Goal: Find specific page/section: Find specific page/section

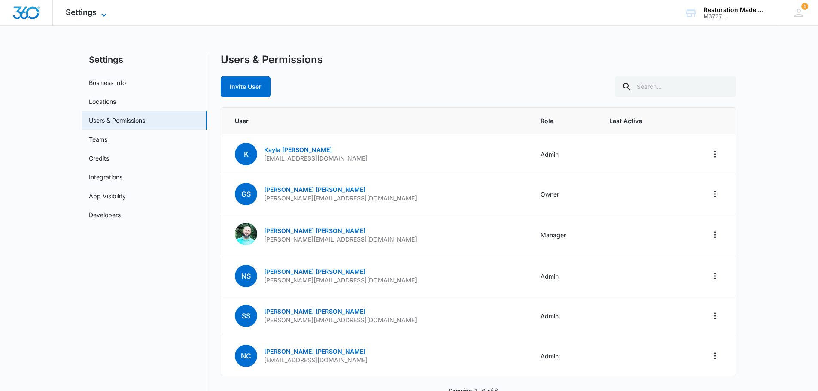
click at [89, 11] on span "Settings" at bounding box center [81, 12] width 31 height 9
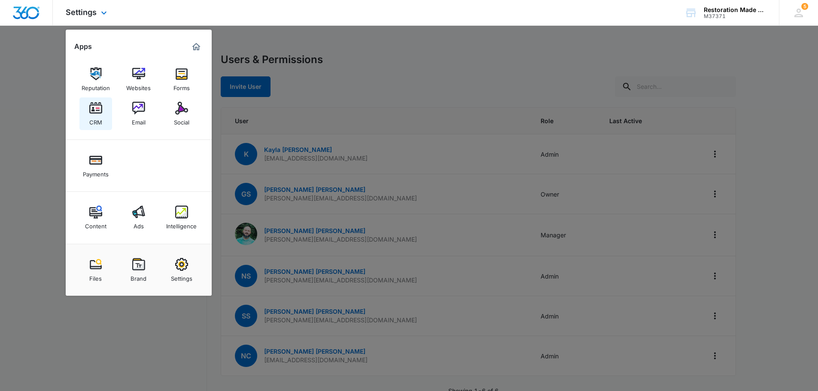
click at [86, 115] on link "CRM" at bounding box center [95, 114] width 33 height 33
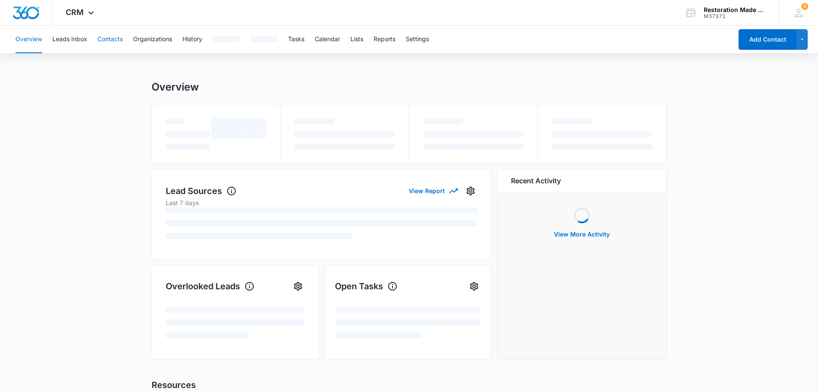
click at [112, 40] on button "Contacts" at bounding box center [110, 39] width 25 height 27
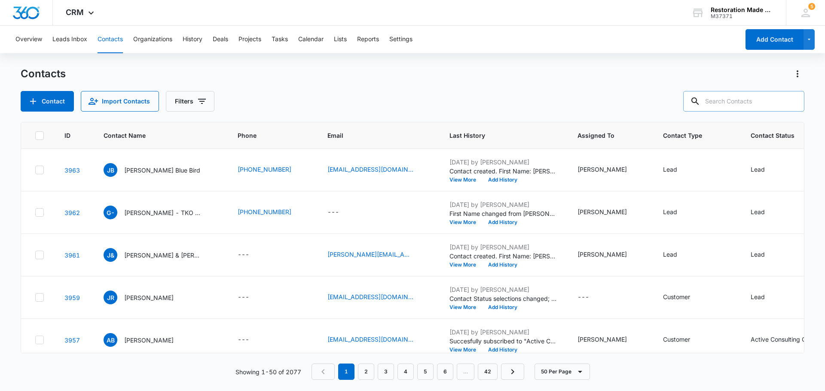
click at [766, 104] on input "text" at bounding box center [743, 101] width 121 height 21
type input "[PERSON_NAME]"
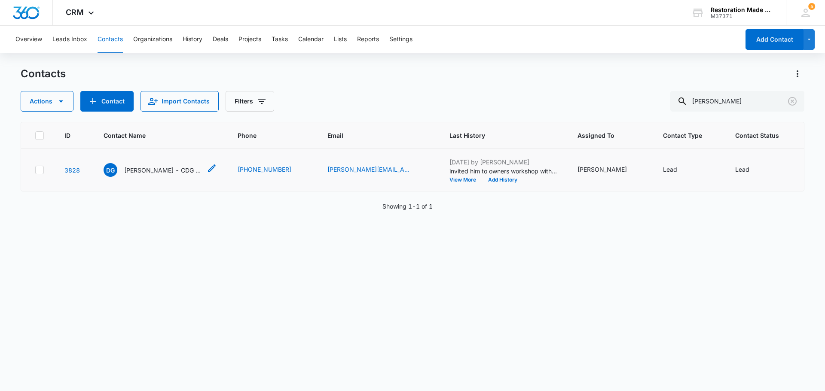
click at [170, 166] on p "[PERSON_NAME] - CDG Restoration & Construction" at bounding box center [162, 170] width 77 height 9
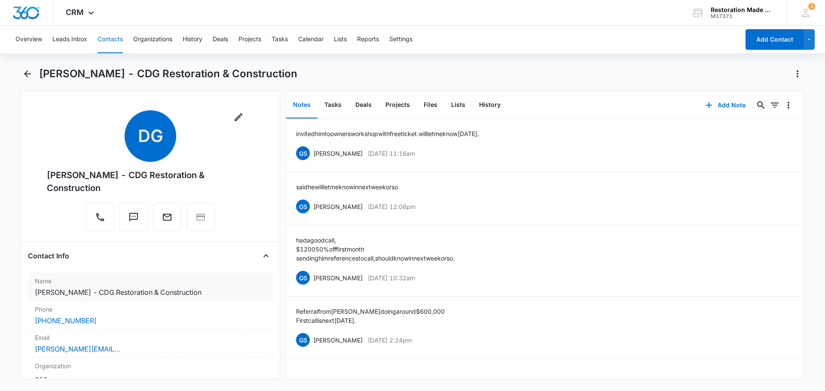
click at [106, 288] on dd "Cancel Save Changes [PERSON_NAME] - CDG Restoration & Construction" at bounding box center [150, 292] width 231 height 10
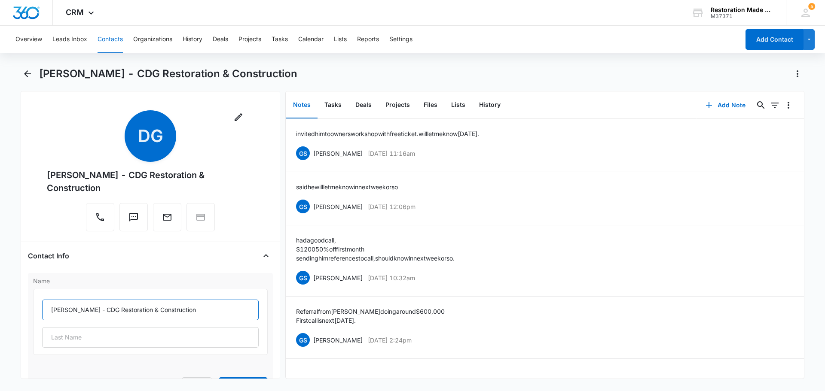
drag, startPoint x: 109, startPoint y: 312, endPoint x: 198, endPoint y: 308, distance: 89.5
click at [198, 308] on input "[PERSON_NAME] - CDG Restoration & Construction" at bounding box center [150, 310] width 217 height 21
